Goal: Information Seeking & Learning: Find contact information

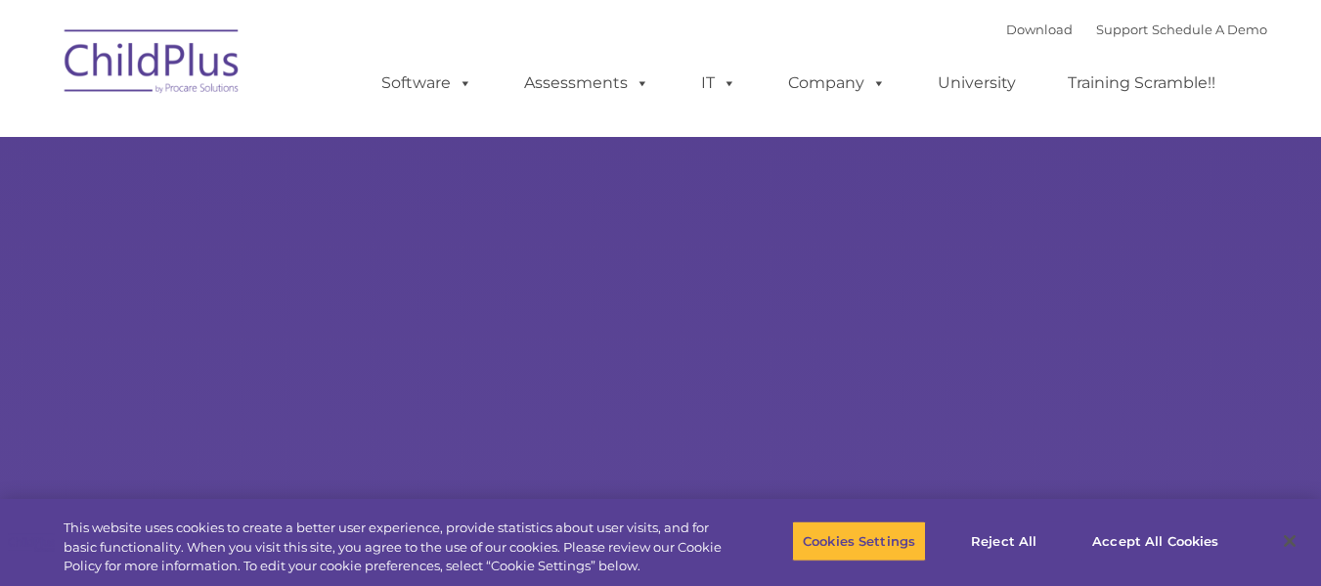
select select "MEDIUM"
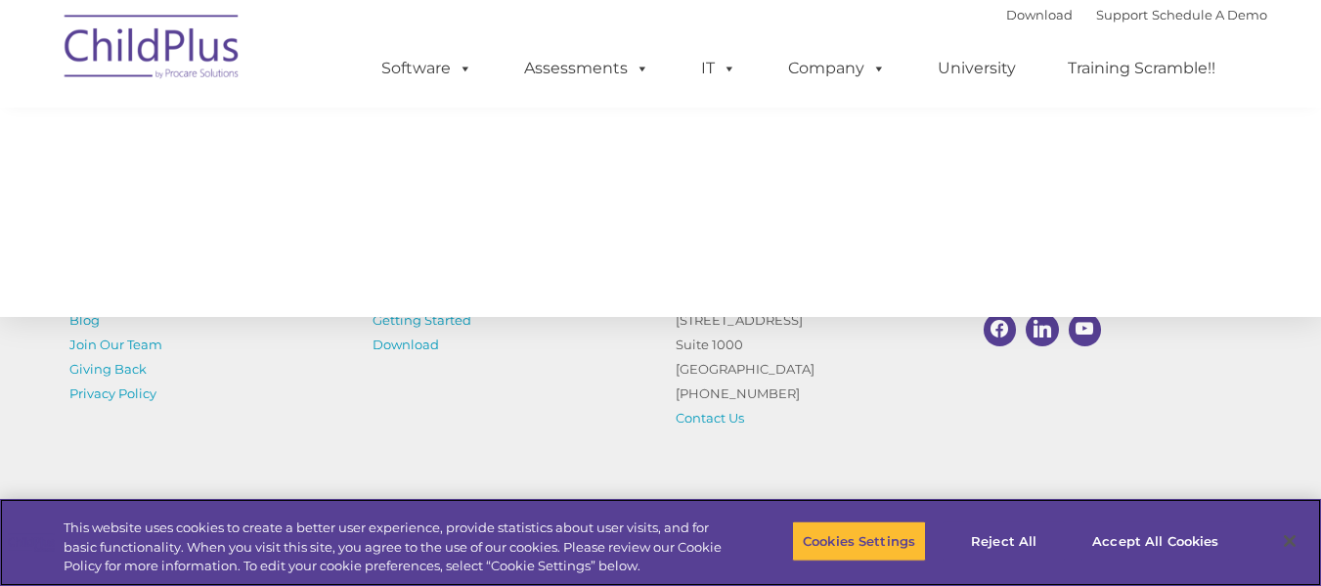
scroll to position [2318, 0]
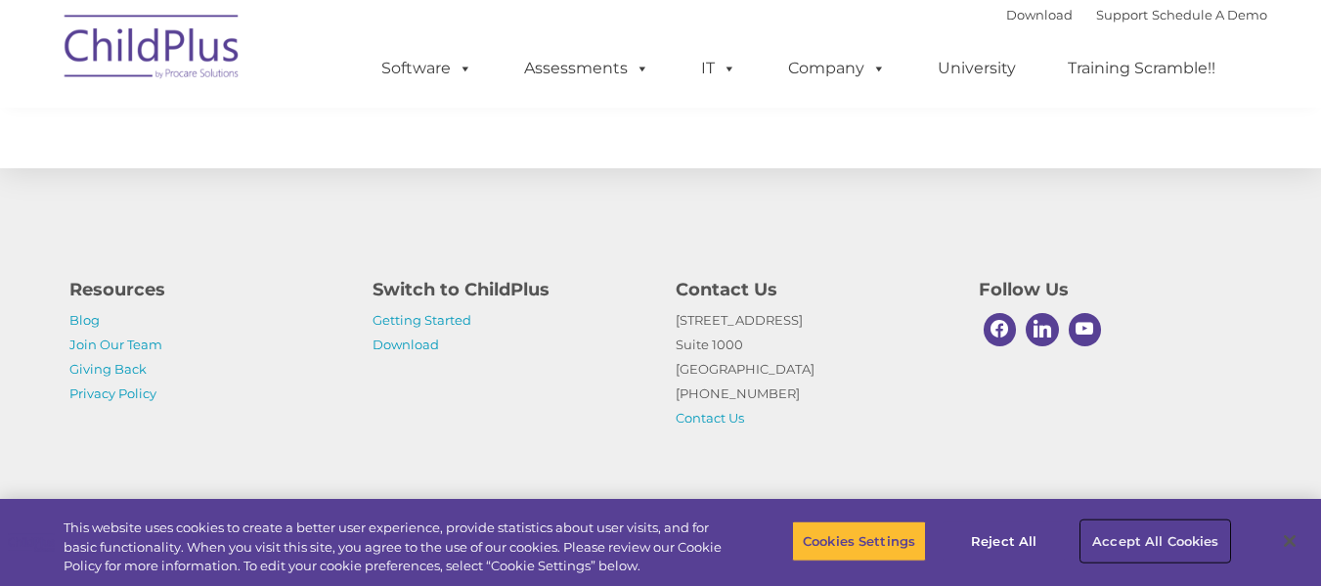
click at [1177, 548] on button "Accept All Cookies" at bounding box center [1155, 540] width 148 height 41
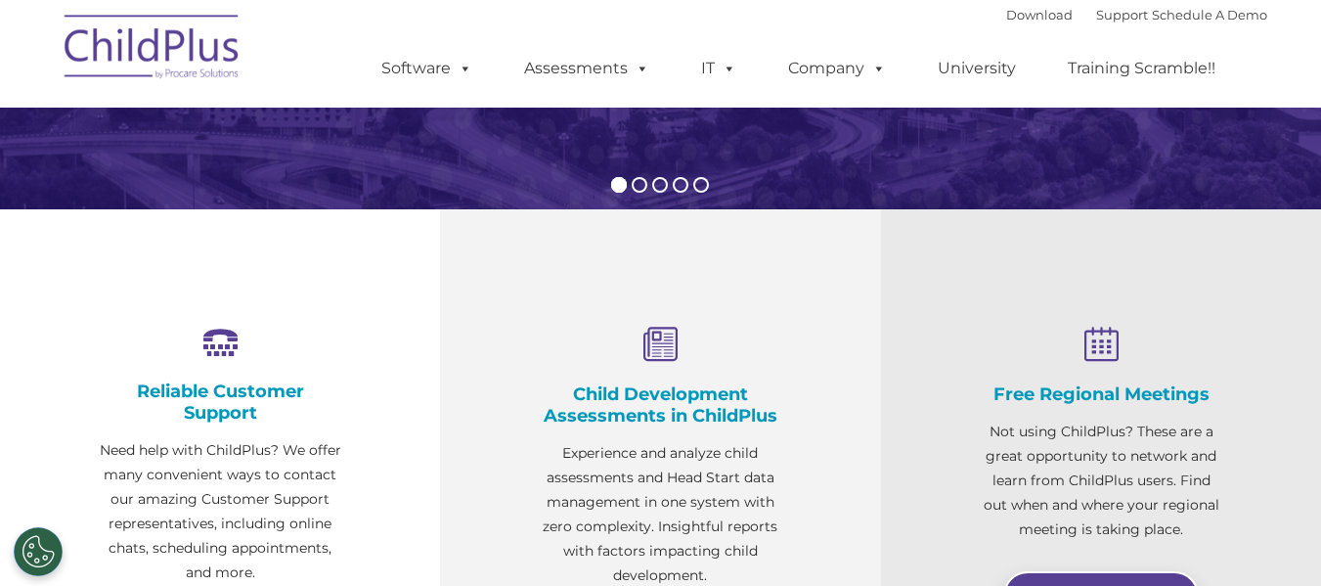
scroll to position [0, 0]
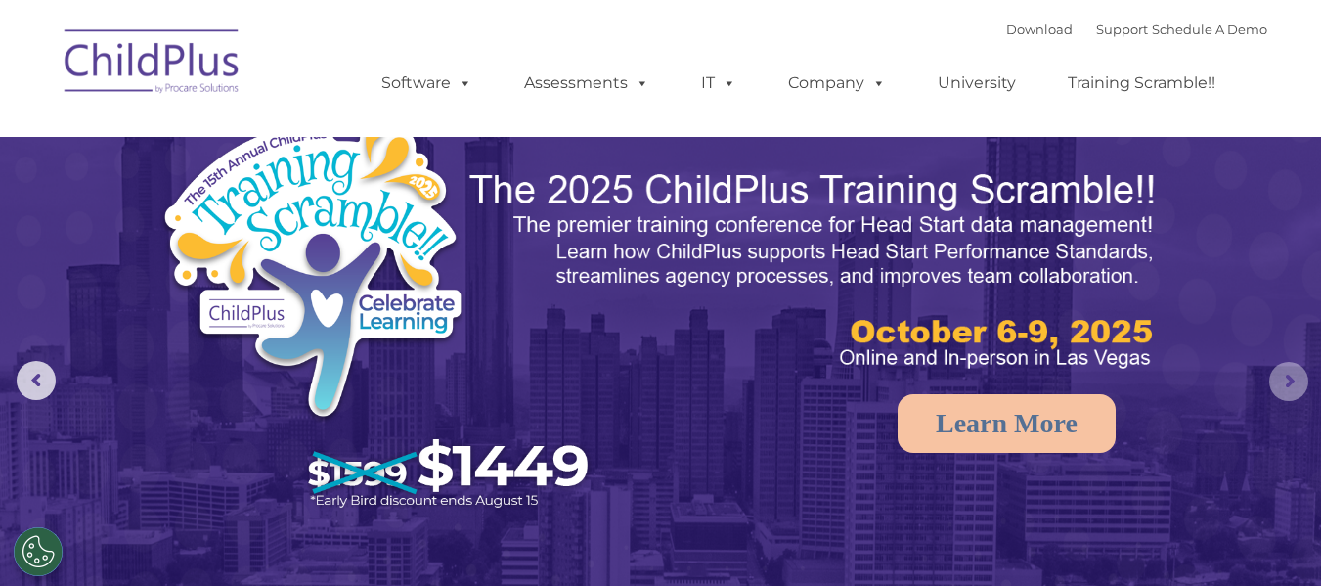
click at [1283, 374] on rs-arrow at bounding box center [1288, 381] width 39 height 39
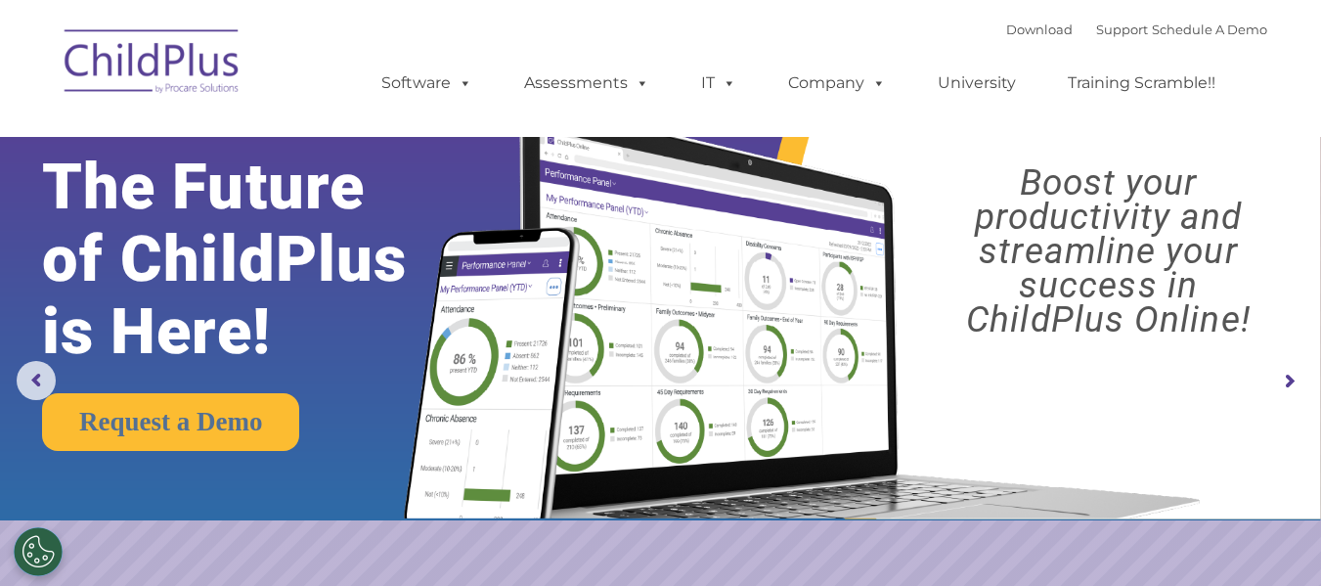
click at [1283, 374] on rs-arrow at bounding box center [1288, 381] width 39 height 39
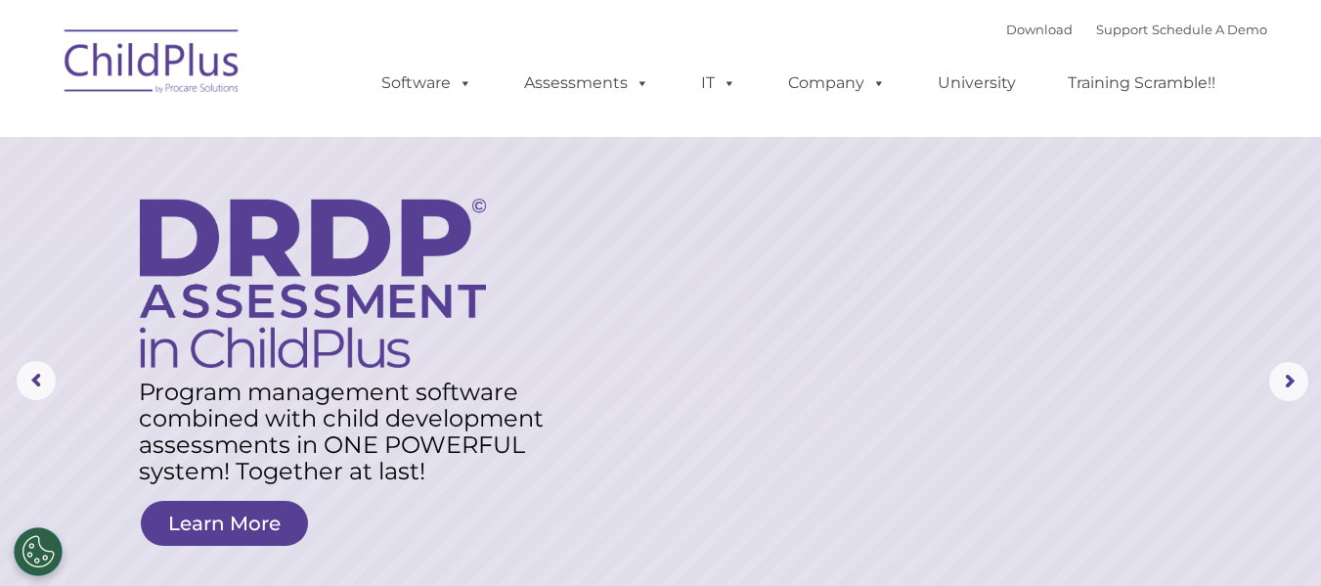
click at [463, 41] on div "Download Support | Schedule A Demo  MENU MENU Software ChildPlus: The original…" at bounding box center [804, 69] width 925 height 108
click at [610, 146] on rs-layer at bounding box center [660, 381] width 1321 height 763
click at [1018, 30] on link "Download" at bounding box center [1039, 30] width 66 height 16
click at [1109, 28] on link "Support" at bounding box center [1122, 30] width 52 height 16
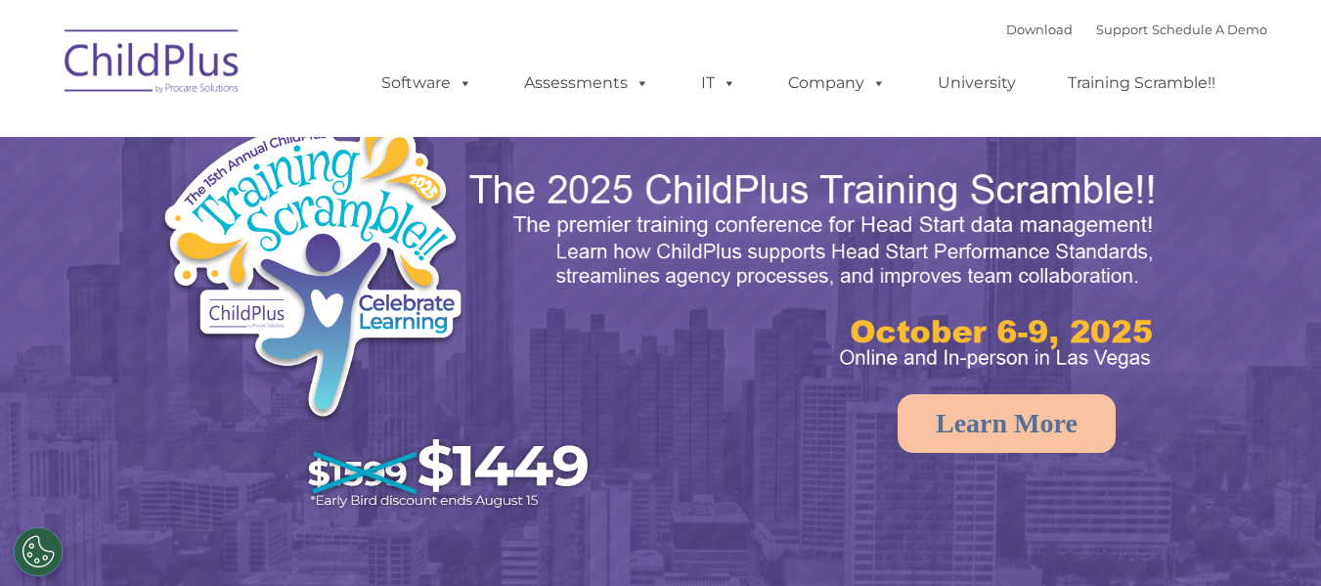
select select "MEDIUM"
